Goal: Information Seeking & Learning: Check status

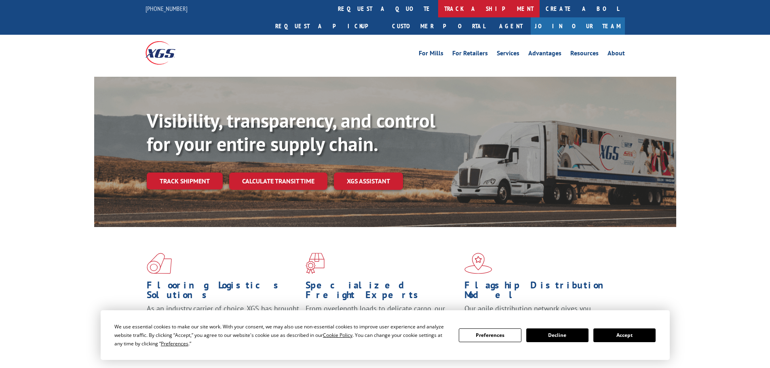
click at [438, 8] on link "track a shipment" at bounding box center [489, 8] width 102 height 17
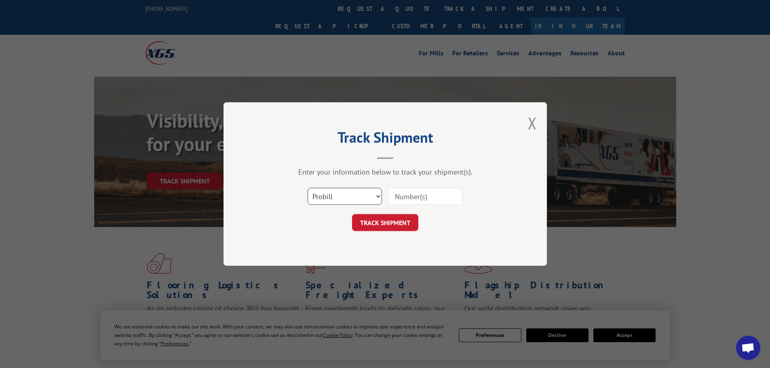
drag, startPoint x: 319, startPoint y: 193, endPoint x: 320, endPoint y: 197, distance: 4.5
click at [319, 193] on select "Select category... Probill BOL PO" at bounding box center [345, 196] width 74 height 17
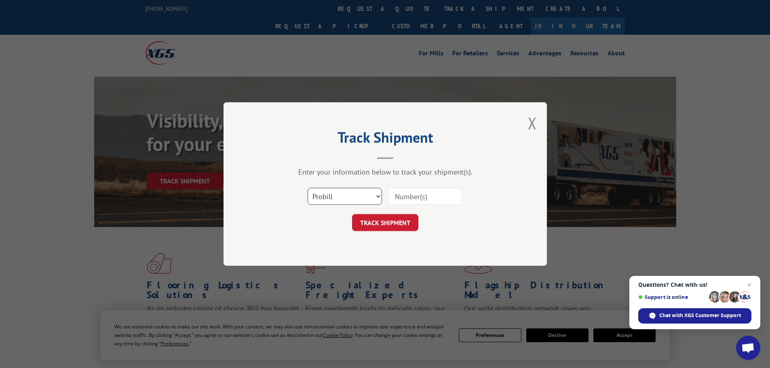
click at [308, 188] on select "Select category... Probill BOL PO" at bounding box center [345, 196] width 74 height 17
click at [354, 197] on select "Select category... Probill BOL PO" at bounding box center [345, 196] width 74 height 17
select select "bol"
click at [308, 188] on select "Select category... Probill BOL PO" at bounding box center [345, 196] width 74 height 17
click at [421, 198] on input at bounding box center [425, 196] width 74 height 17
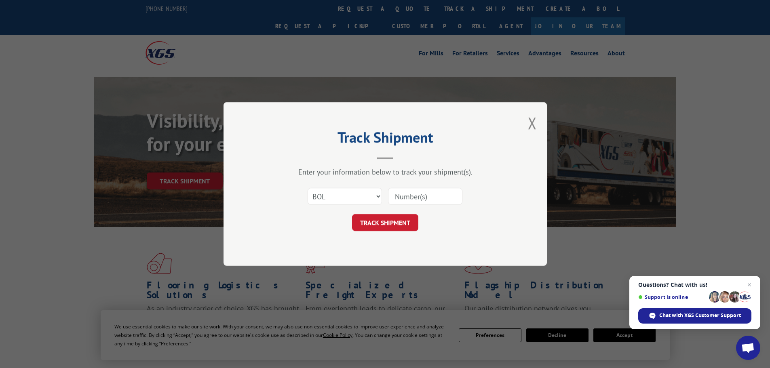
paste input "475493"
type input "475493"
click at [404, 221] on button "TRACK SHIPMENT" at bounding box center [385, 222] width 66 height 17
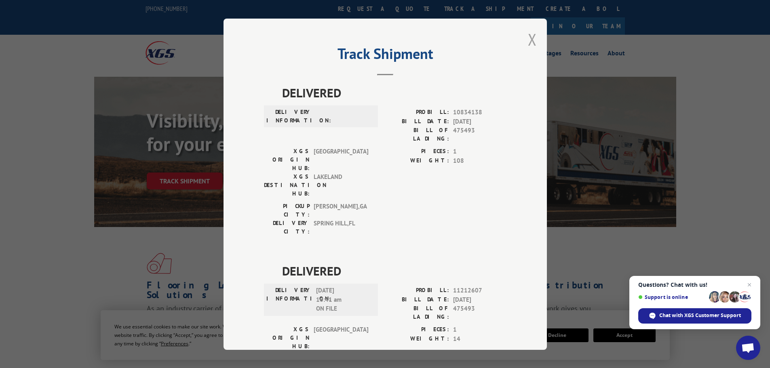
click at [528, 39] on button "Close modal" at bounding box center [532, 39] width 9 height 21
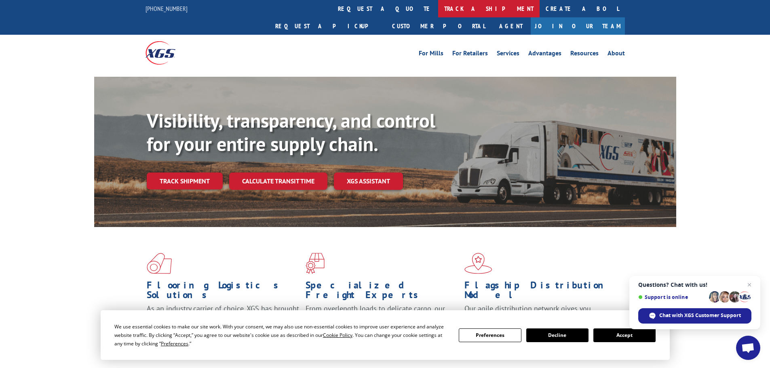
click at [438, 8] on link "track a shipment" at bounding box center [489, 8] width 102 height 17
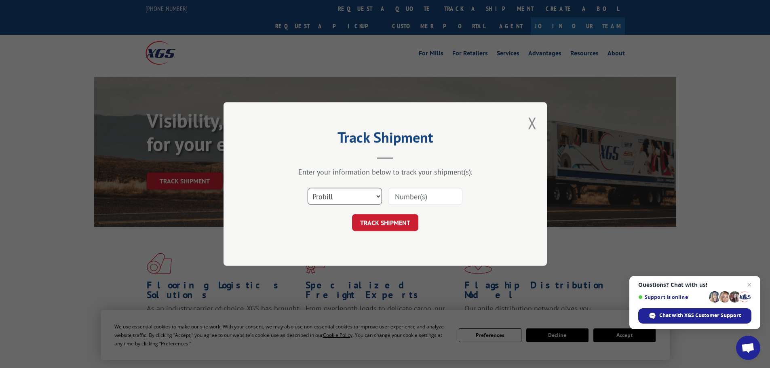
click at [349, 193] on select "Select category... Probill BOL PO" at bounding box center [345, 196] width 74 height 17
select select "bol"
click at [308, 188] on select "Select category... Probill BOL PO" at bounding box center [345, 196] width 74 height 17
click at [396, 199] on input at bounding box center [425, 196] width 74 height 17
paste input "7067698"
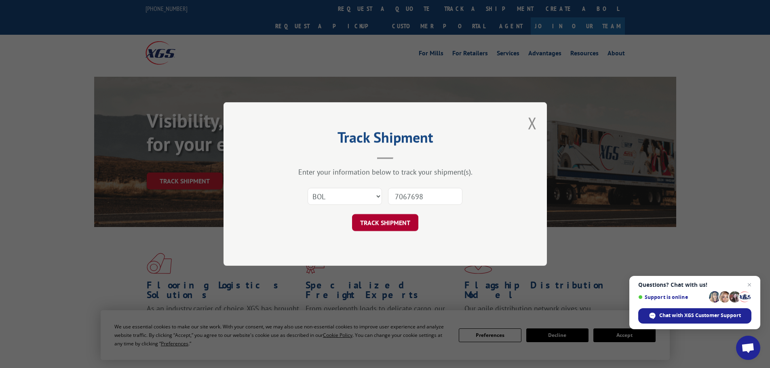
type input "7067698"
click at [406, 226] on button "TRACK SHIPMENT" at bounding box center [385, 222] width 66 height 17
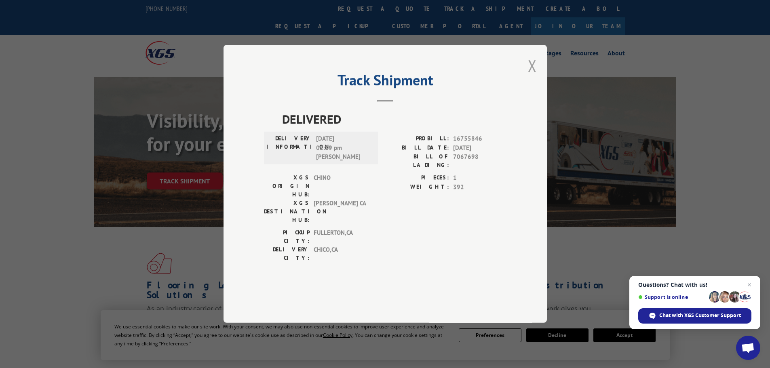
click at [534, 76] on button "Close modal" at bounding box center [532, 65] width 9 height 21
